Goal: Task Accomplishment & Management: Manage account settings

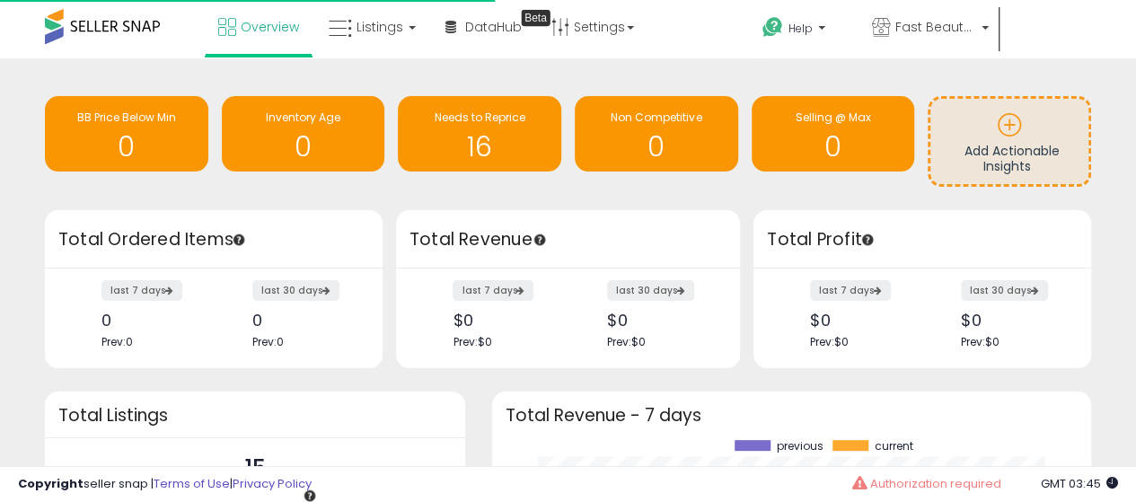
scroll to position [250, 563]
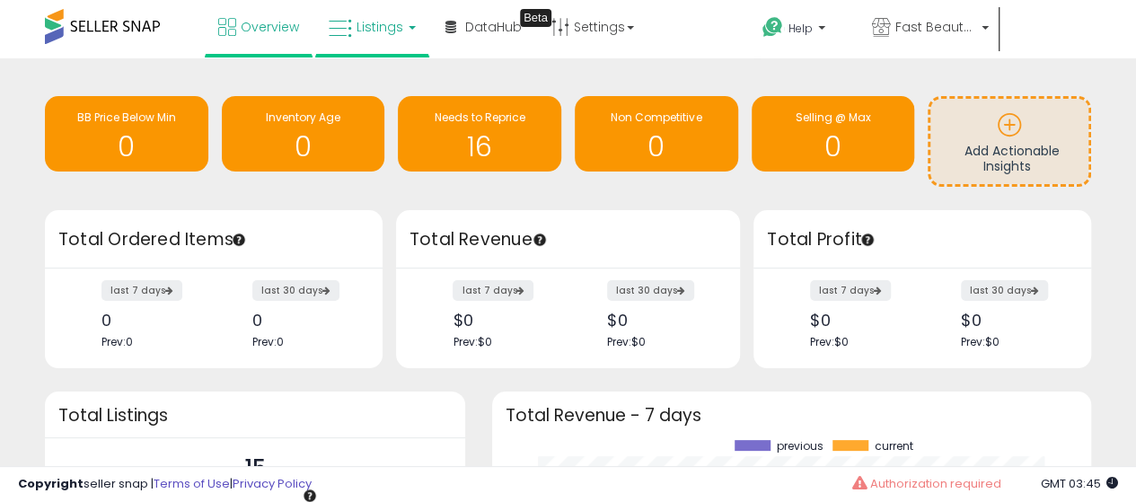
click at [338, 27] on icon at bounding box center [340, 28] width 23 height 23
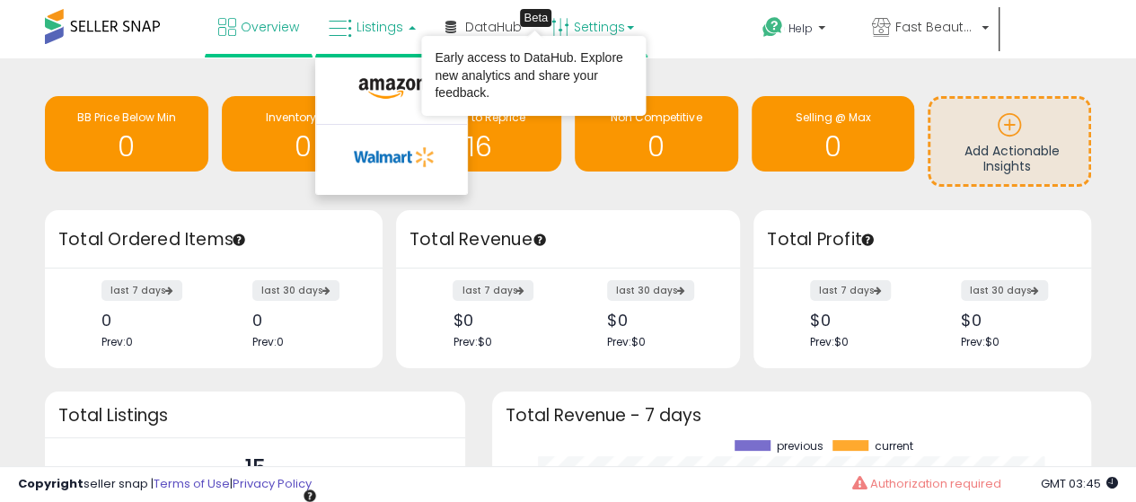
click at [582, 28] on link "Settings" at bounding box center [593, 27] width 110 height 54
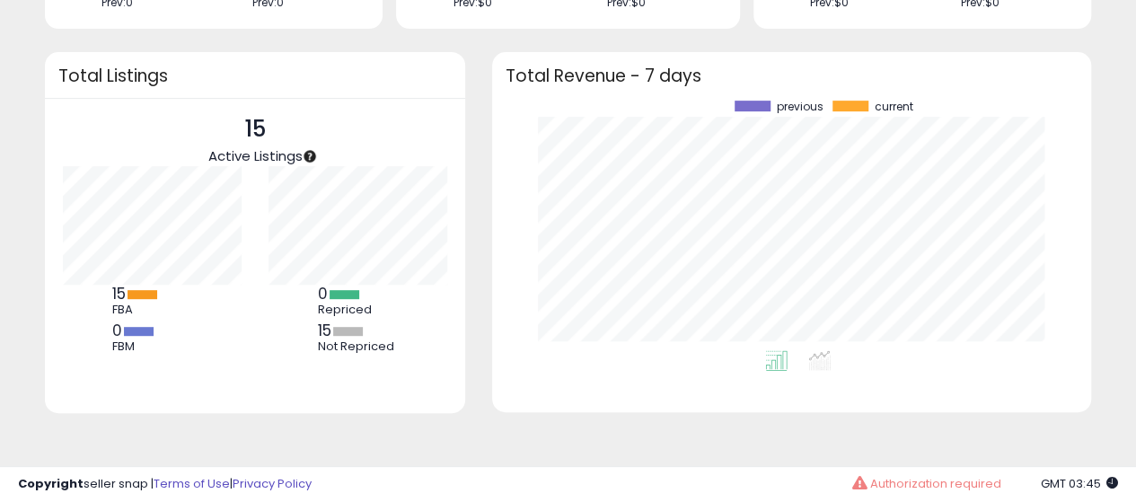
scroll to position [0, 0]
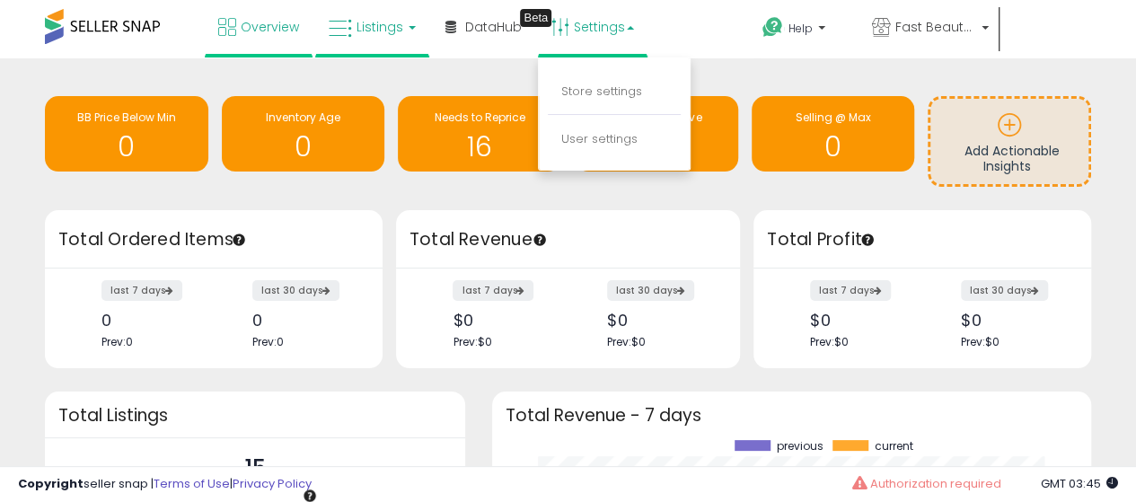
click at [391, 24] on span "Listings" at bounding box center [379, 27] width 47 height 18
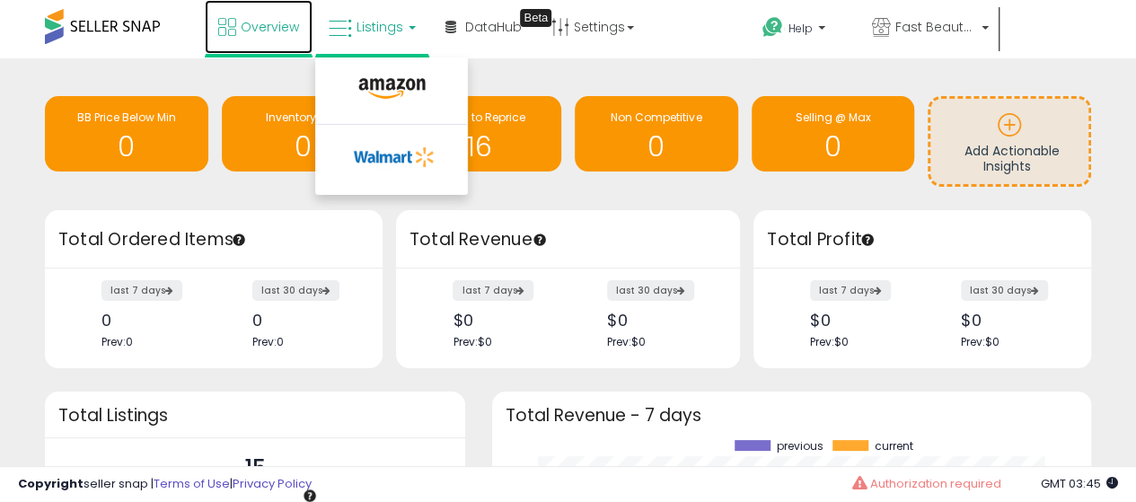
click at [277, 8] on link "Overview" at bounding box center [259, 27] width 108 height 54
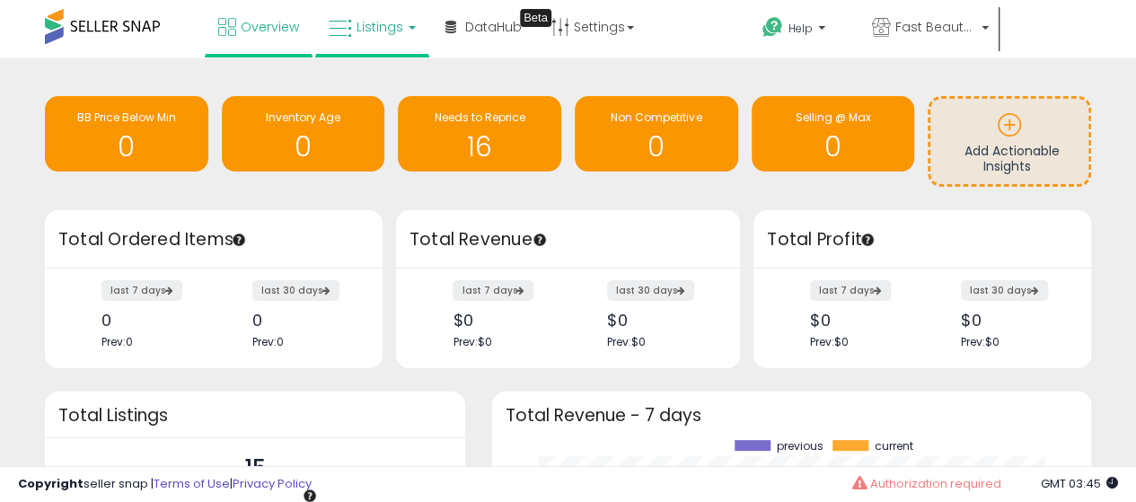
click at [384, 17] on link "Listings" at bounding box center [372, 27] width 114 height 54
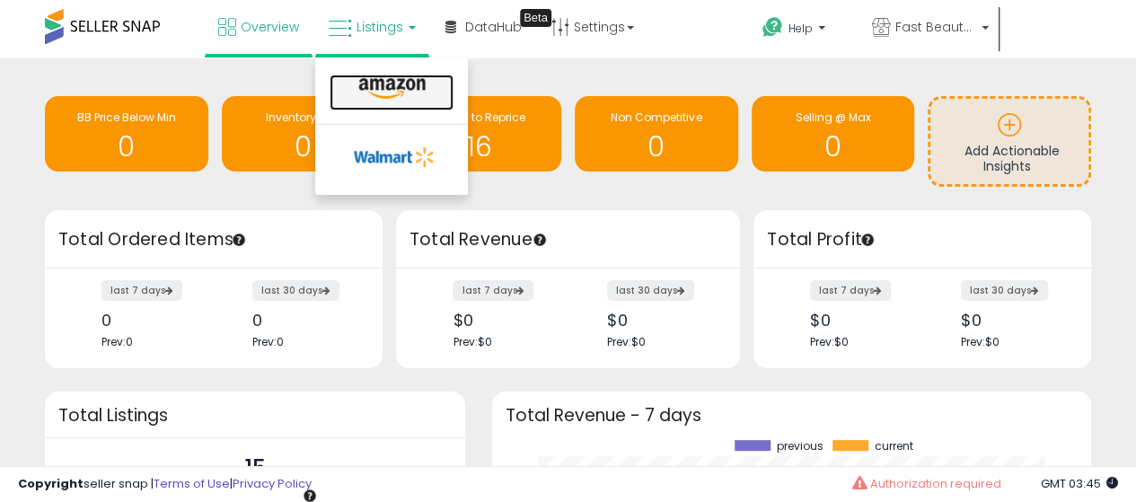
click at [401, 101] on link at bounding box center [391, 93] width 124 height 36
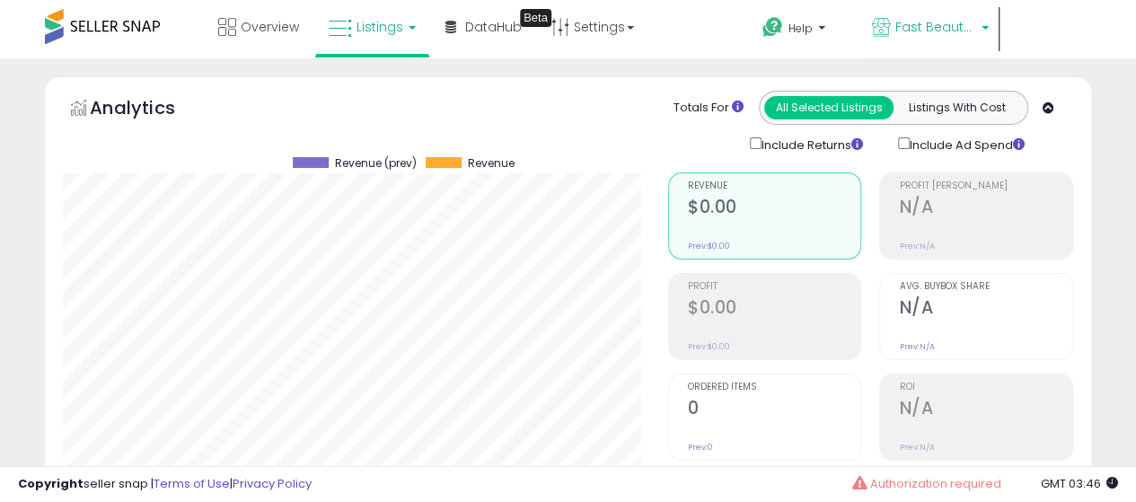
click at [933, 35] on span "Fast Beauty ([GEOGRAPHIC_DATA])" at bounding box center [935, 27] width 81 height 18
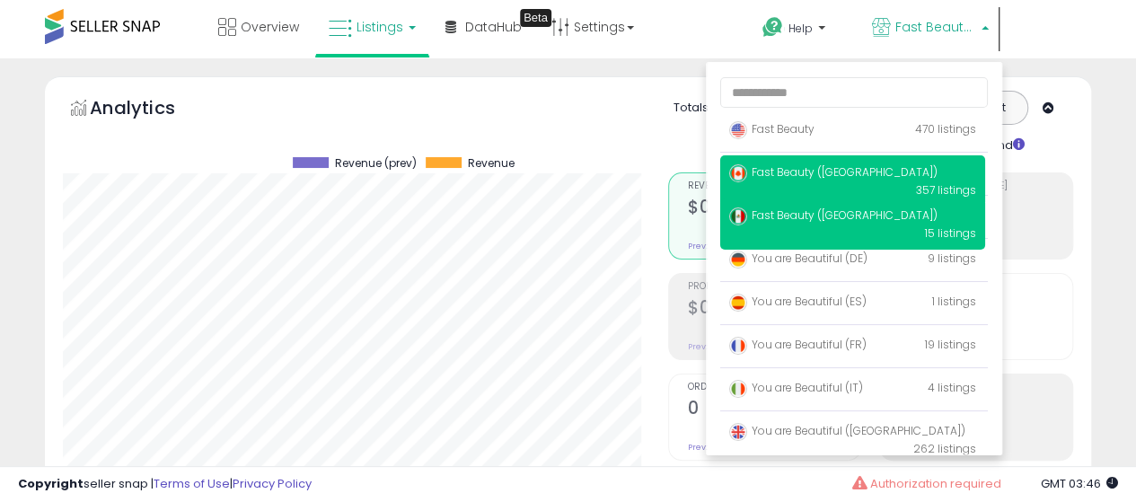
click at [827, 179] on span "Fast Beauty ([GEOGRAPHIC_DATA])" at bounding box center [833, 171] width 208 height 15
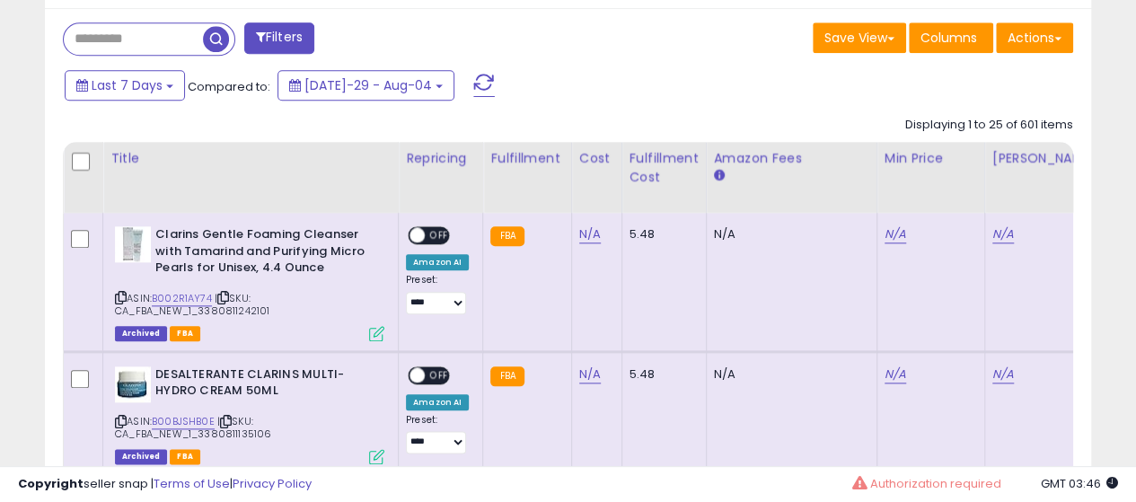
scroll to position [795, 0]
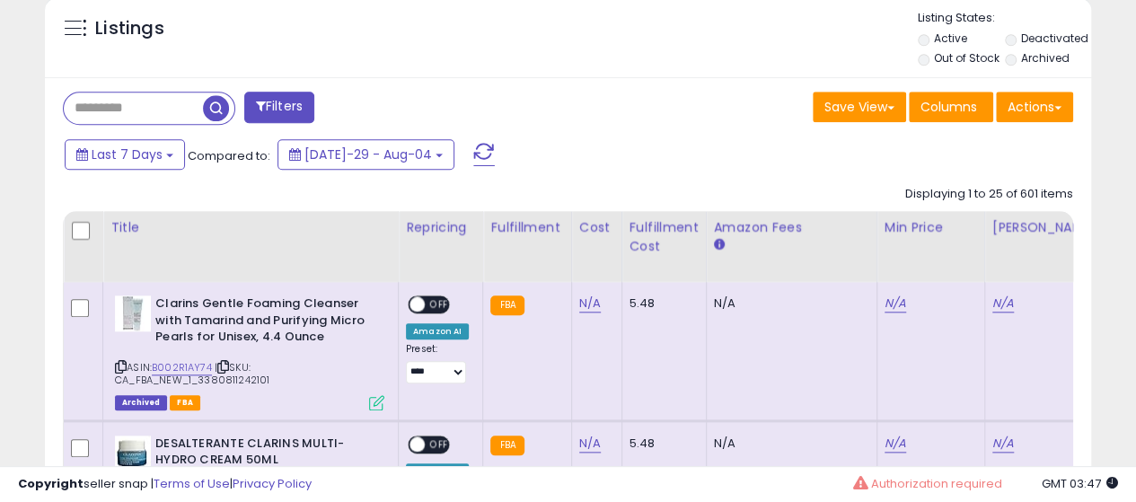
click at [138, 115] on input "text" at bounding box center [133, 107] width 139 height 31
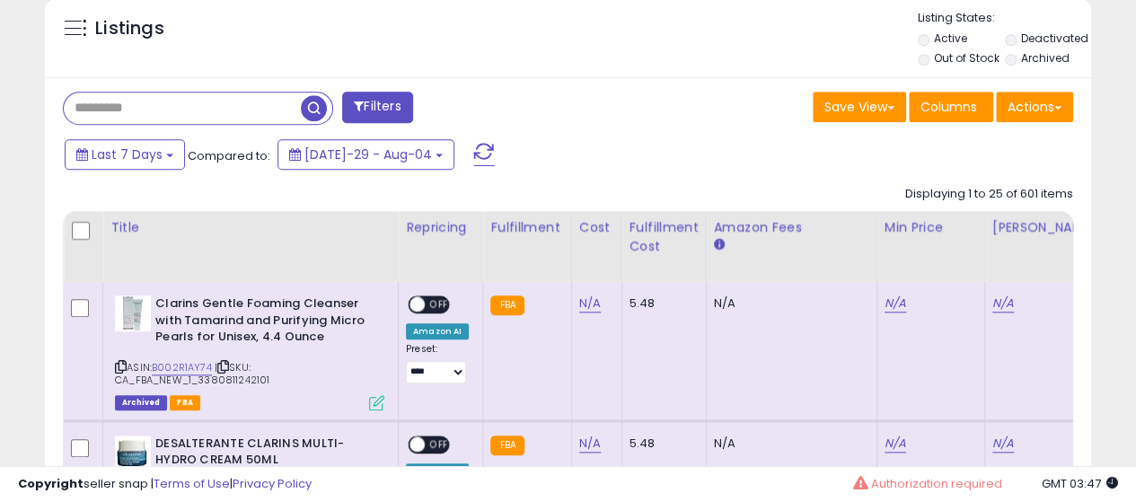
paste input "**********"
type input "**********"
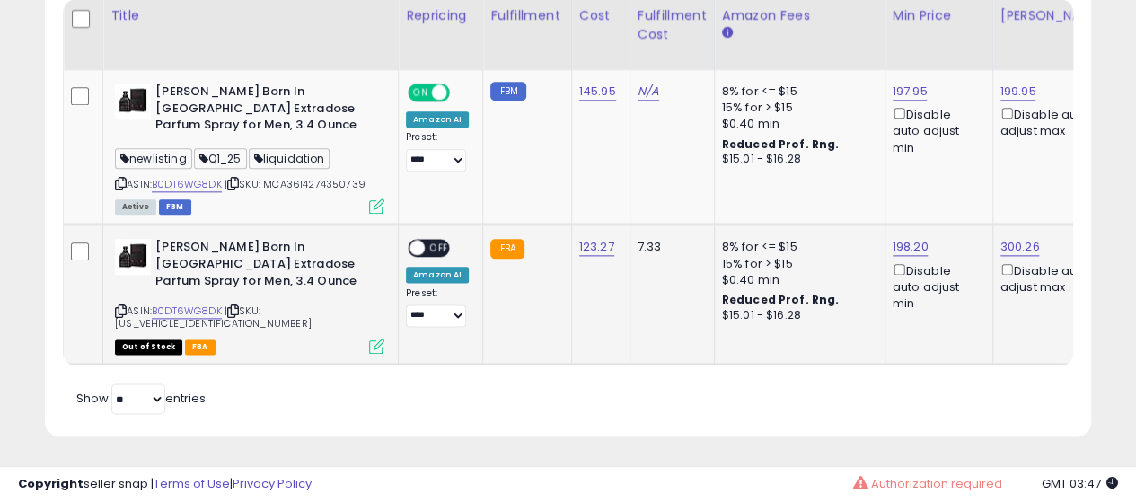
scroll to position [558, 0]
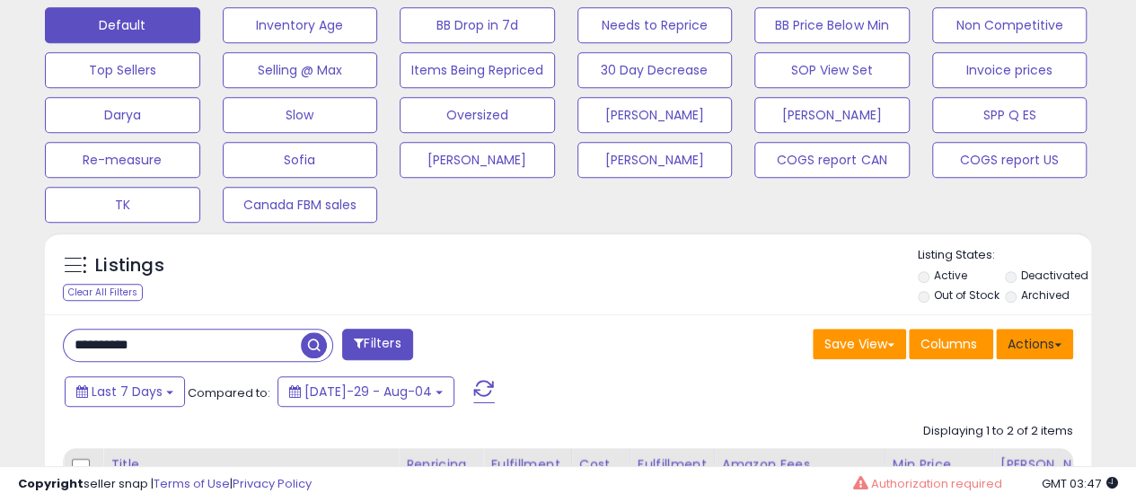
click at [1016, 345] on button "Actions" at bounding box center [1034, 344] width 77 height 31
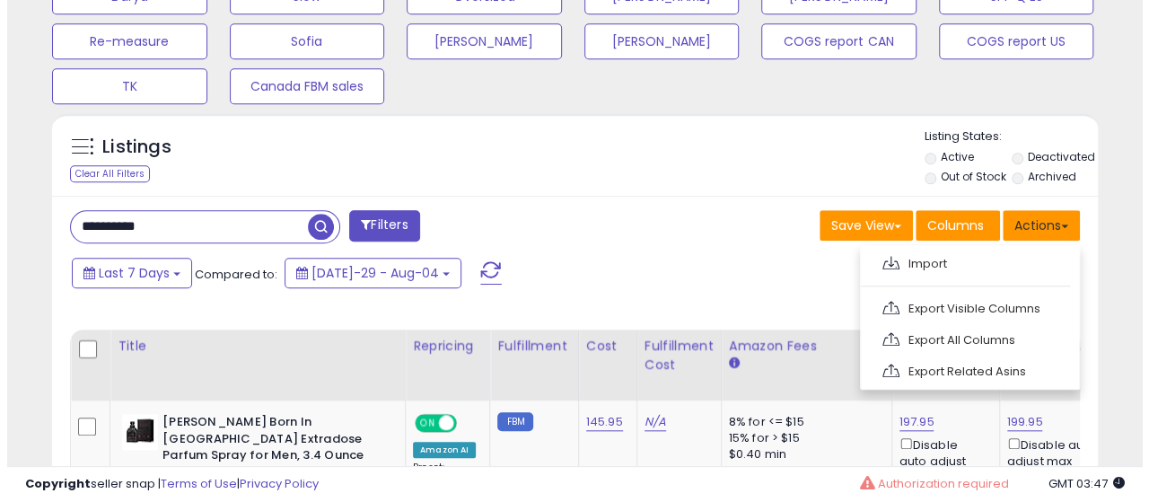
scroll to position [662, 0]
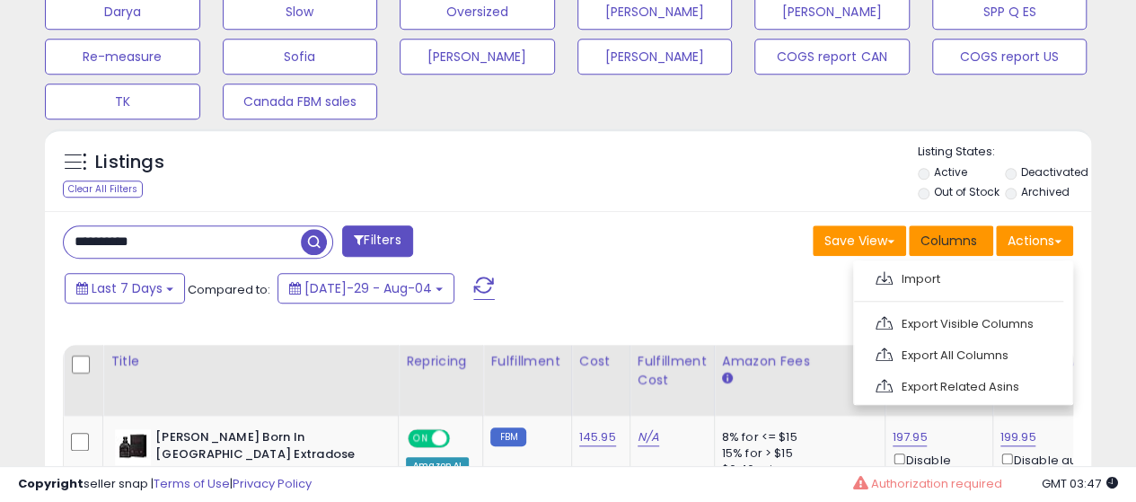
click at [955, 235] on span "Columns" at bounding box center [948, 241] width 57 height 18
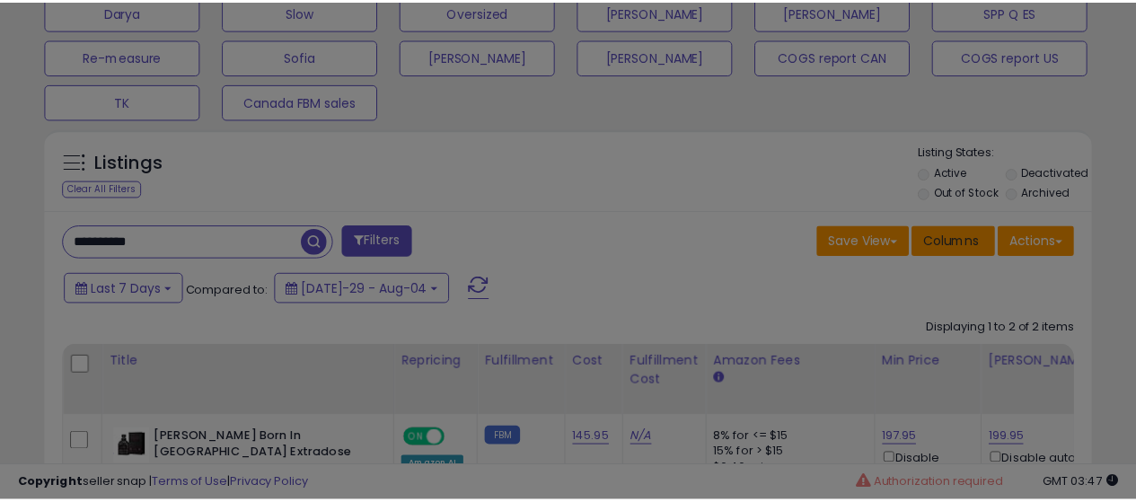
scroll to position [368, 612]
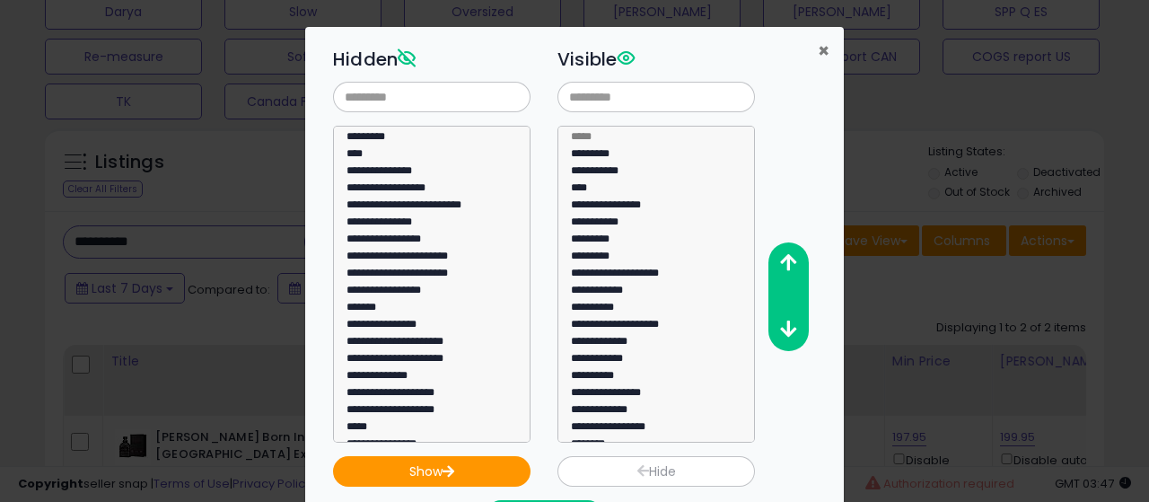
click at [822, 46] on span "×" at bounding box center [824, 51] width 12 height 26
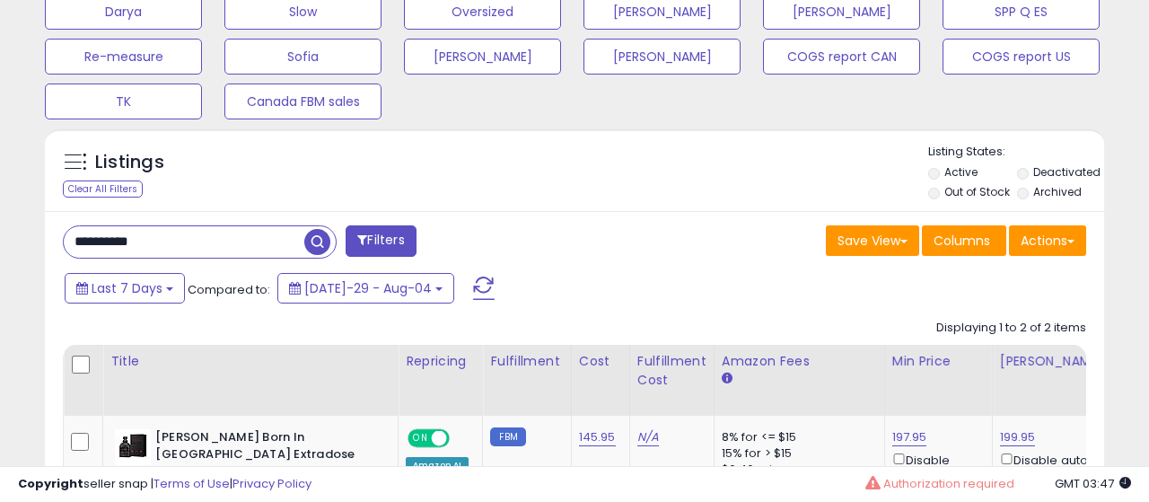
scroll to position [897422, 897185]
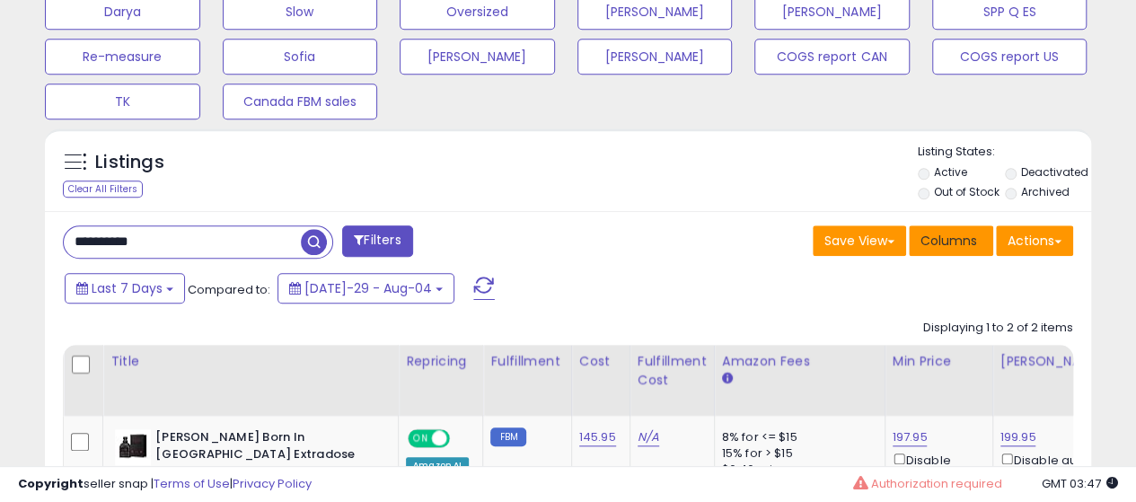
click at [959, 248] on button "Columns" at bounding box center [951, 240] width 84 height 31
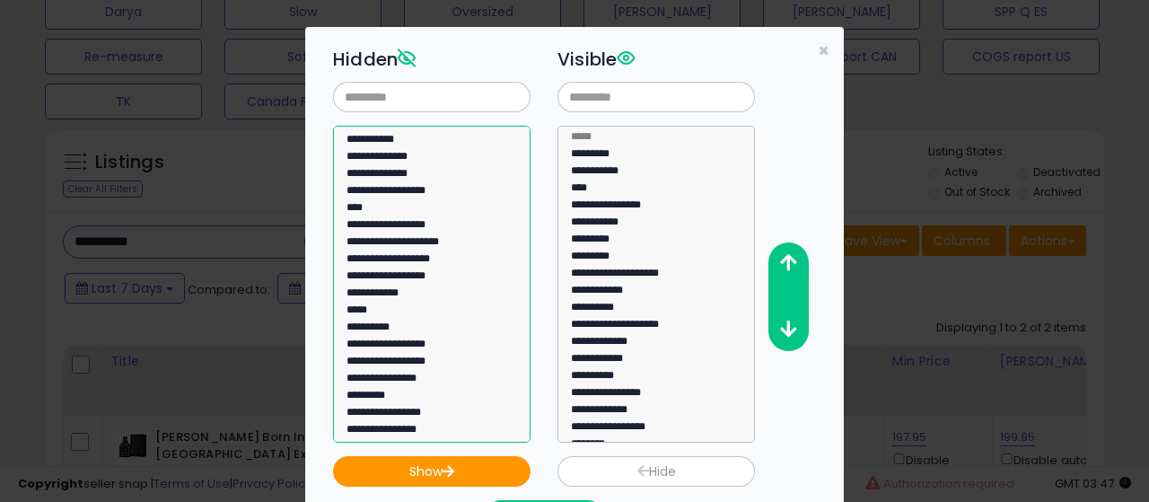
scroll to position [1331, 0]
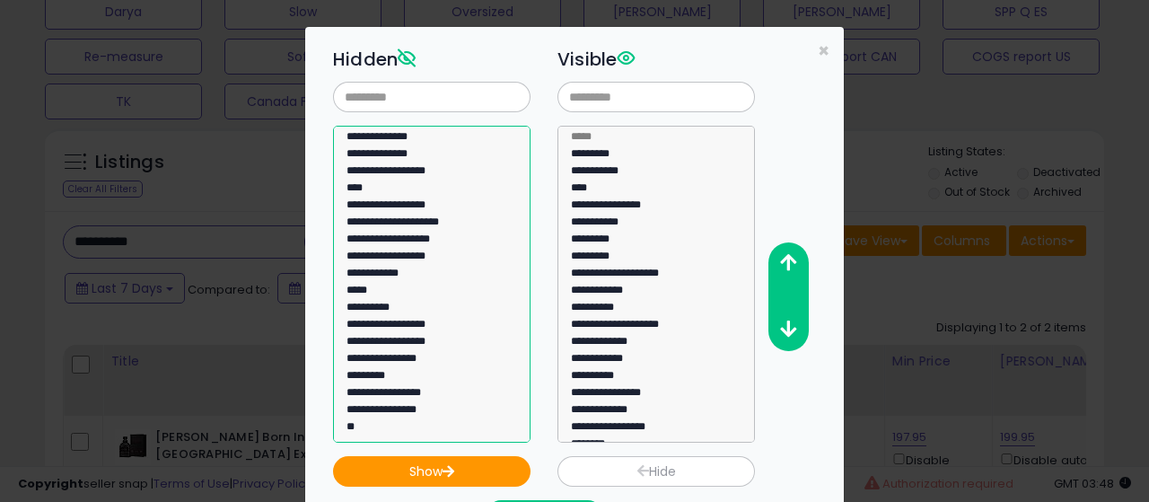
click at [408, 404] on option "**********" at bounding box center [425, 412] width 161 height 17
click at [409, 421] on option "**********" at bounding box center [425, 429] width 161 height 17
select select "**********"
click at [412, 404] on option "**********" at bounding box center [425, 412] width 161 height 17
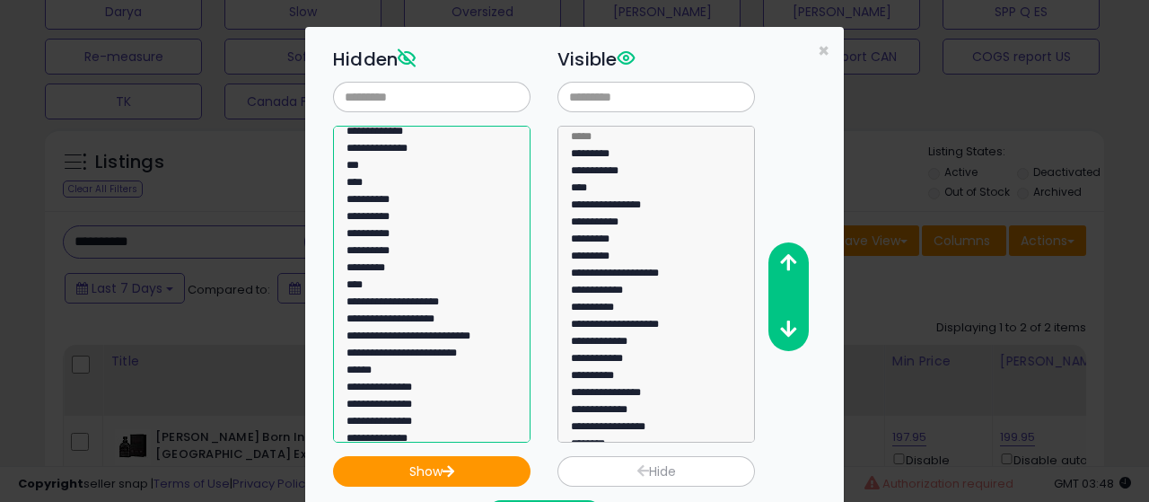
scroll to position [943, 0]
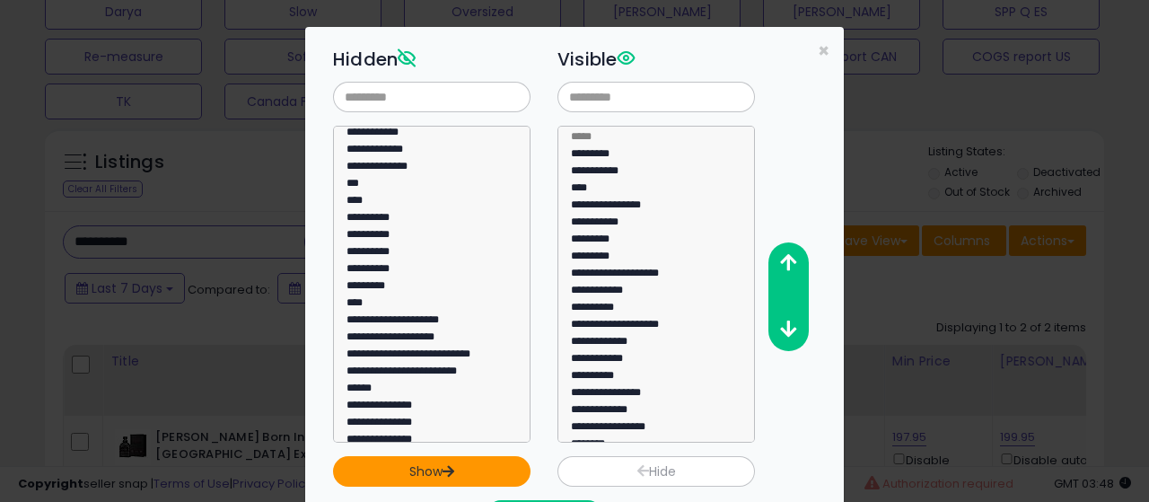
click at [446, 472] on icon "button" at bounding box center [448, 471] width 13 height 12
select select
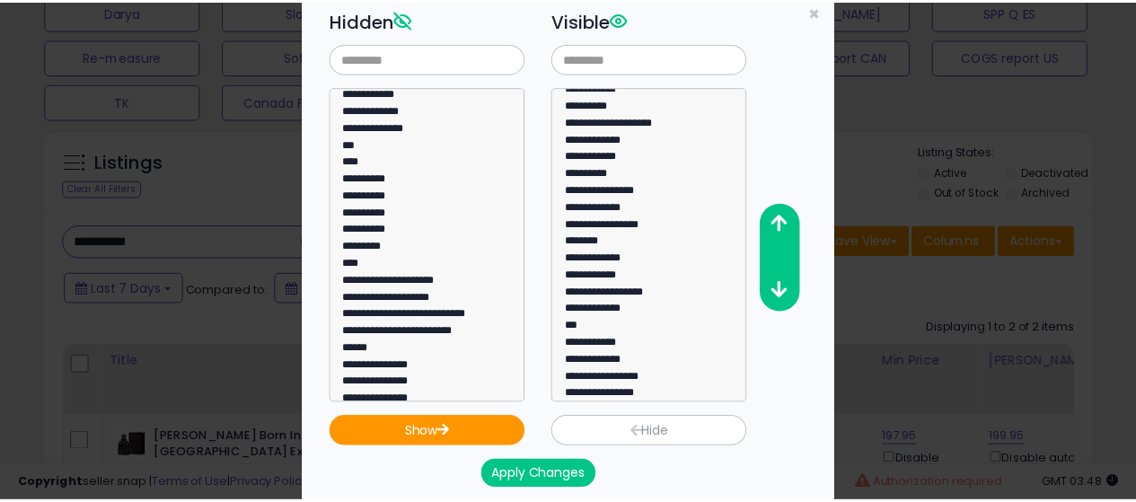
scroll to position [171, 0]
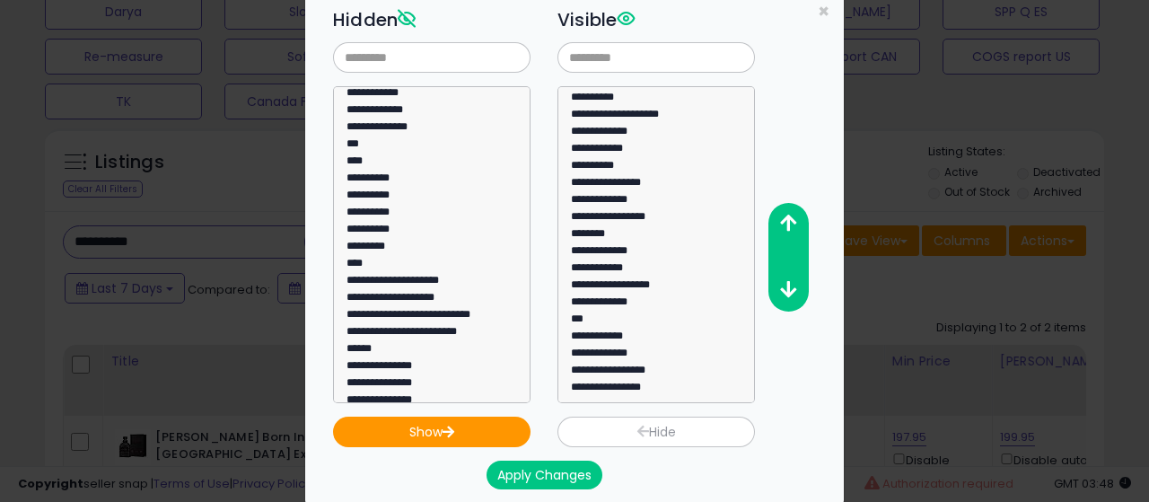
click at [562, 462] on button "Apply Changes" at bounding box center [545, 475] width 116 height 29
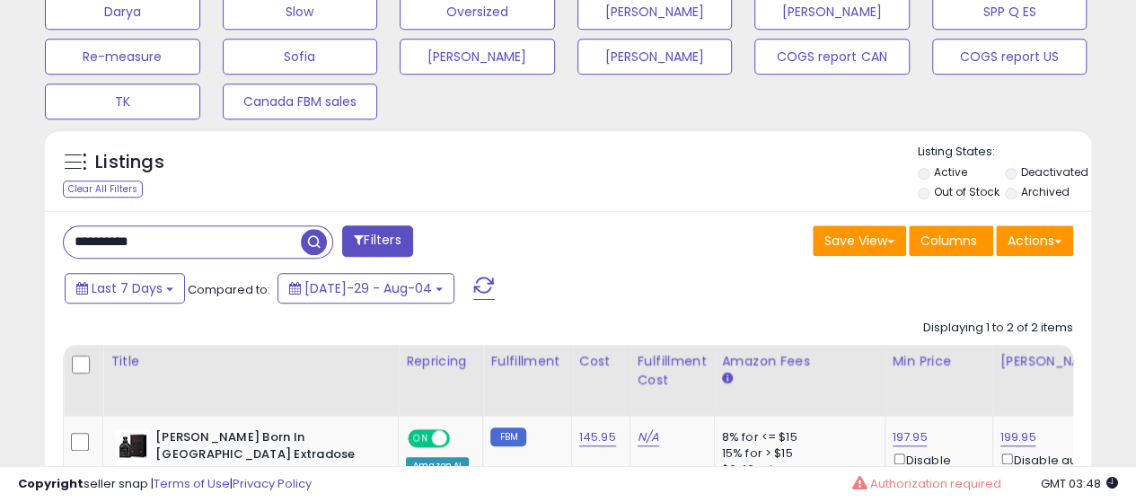
scroll to position [864, 0]
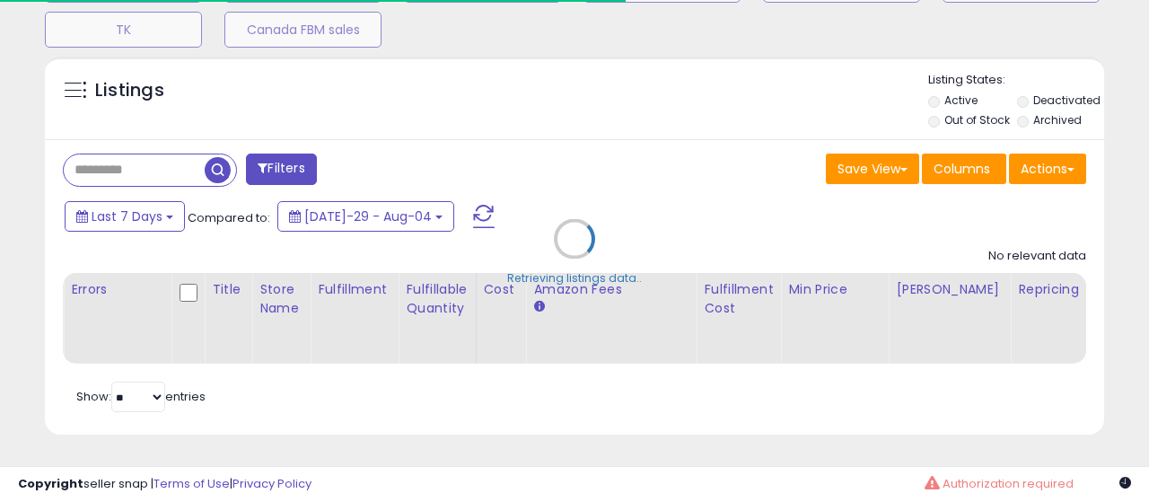
type input "**********"
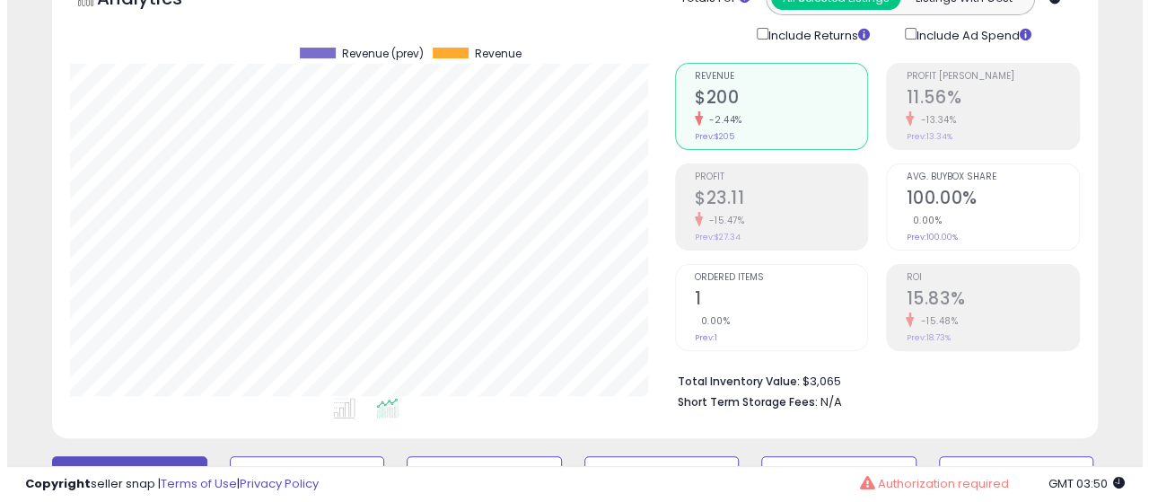
scroll to position [558, 0]
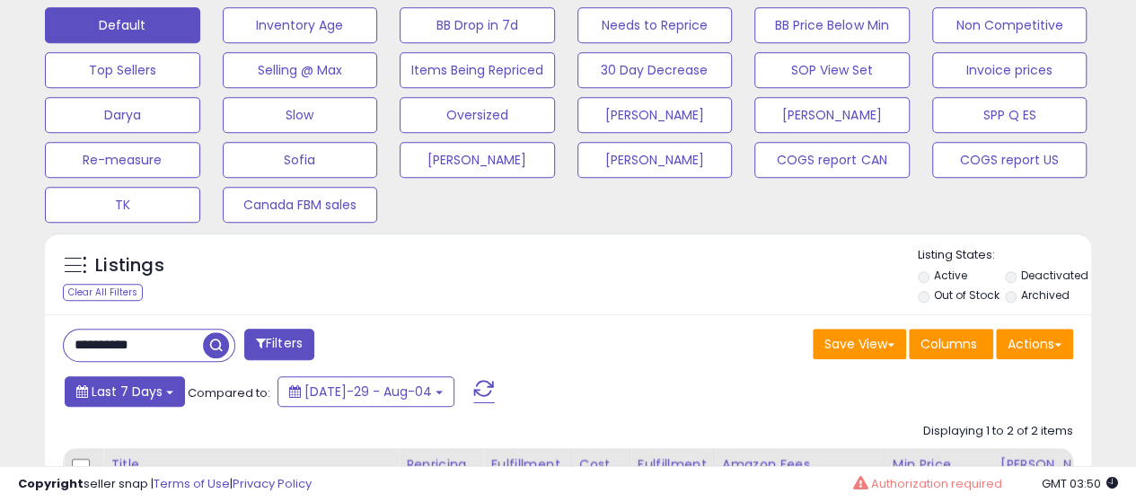
click at [173, 396] on button "Last 7 Days" at bounding box center [125, 391] width 120 height 31
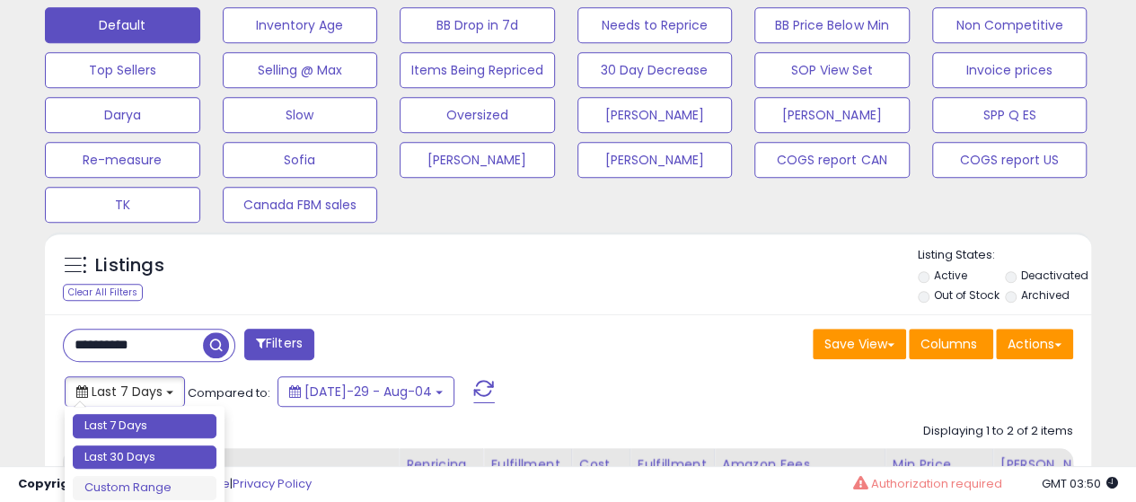
type input "**********"
click at [170, 457] on li "Last 30 Days" at bounding box center [145, 457] width 144 height 24
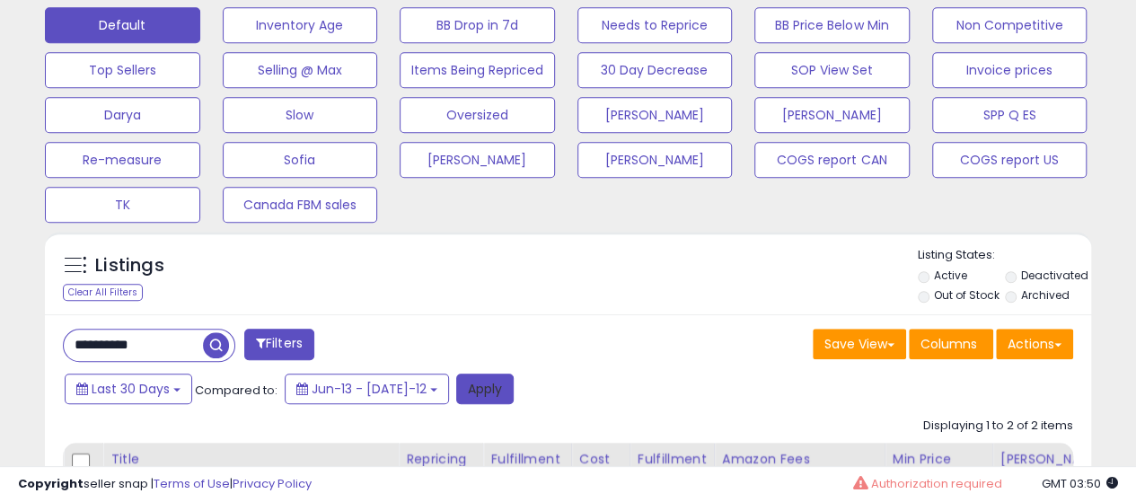
click at [463, 382] on button "Apply" at bounding box center [484, 388] width 57 height 31
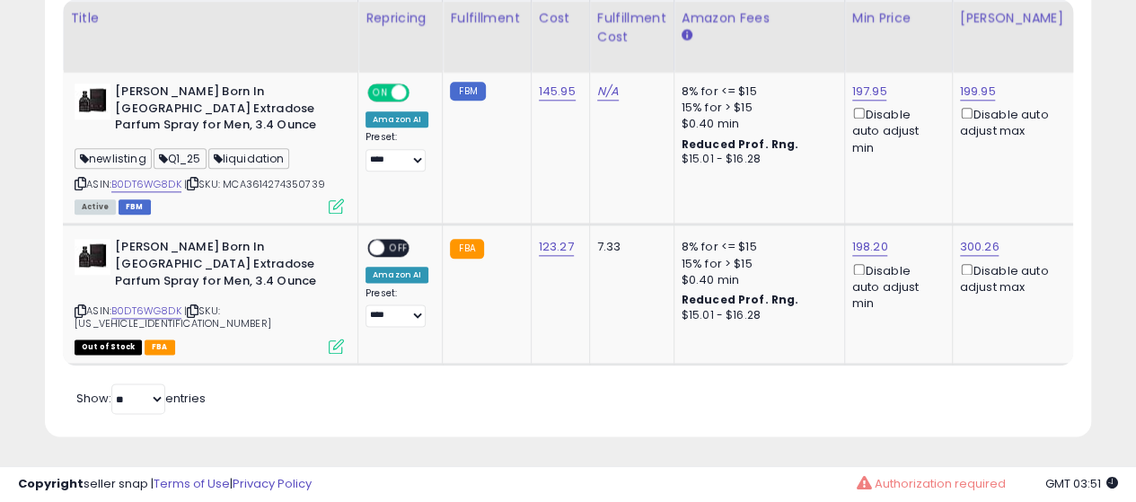
scroll to position [0, 0]
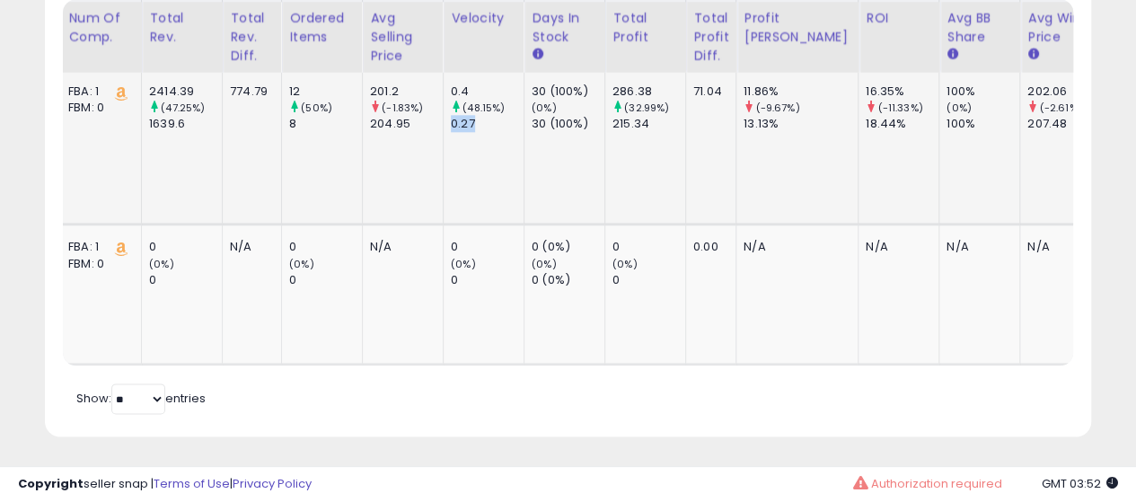
drag, startPoint x: 426, startPoint y: 121, endPoint x: 450, endPoint y: 123, distance: 23.4
click at [451, 123] on div "0.27" at bounding box center [487, 124] width 73 height 16
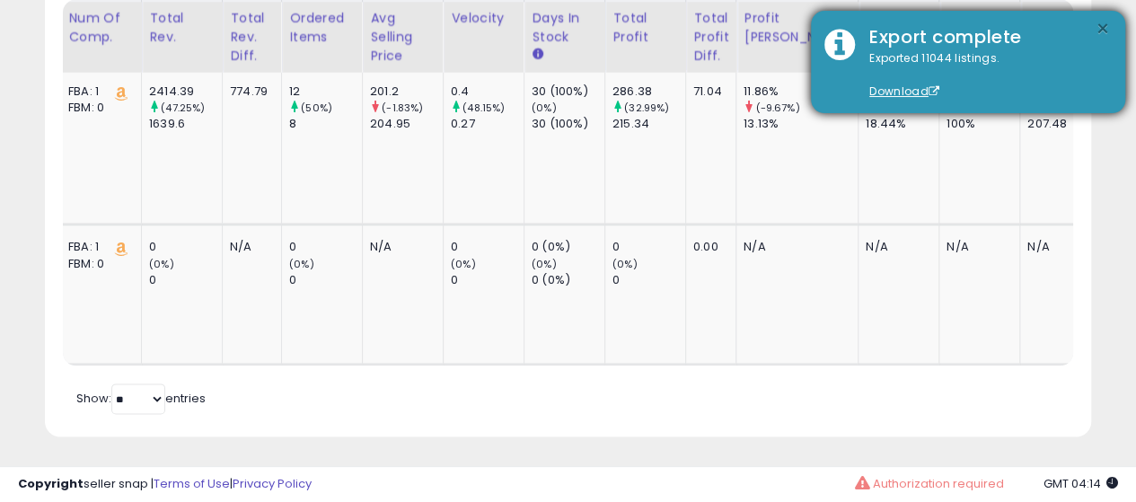
drag, startPoint x: 1115, startPoint y: 31, endPoint x: 1102, endPoint y: 25, distance: 14.5
click at [1113, 31] on div "× Export complete Exported 11044 listings. Download" at bounding box center [968, 62] width 314 height 102
